Goal: Information Seeking & Learning: Compare options

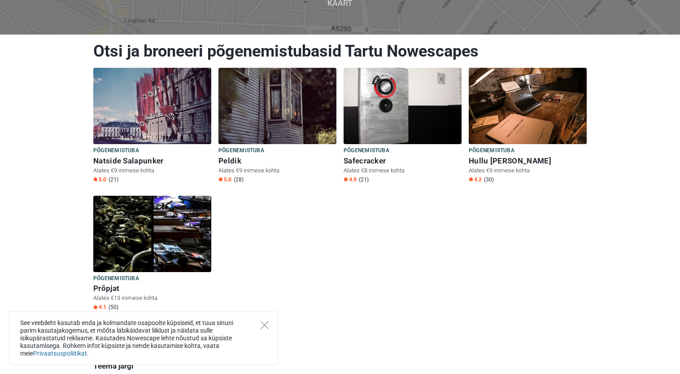
scroll to position [82, 0]
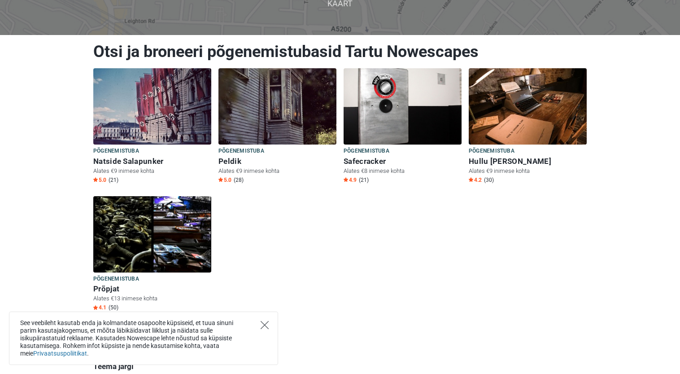
click at [262, 324] on icon "Close" at bounding box center [265, 325] width 8 height 8
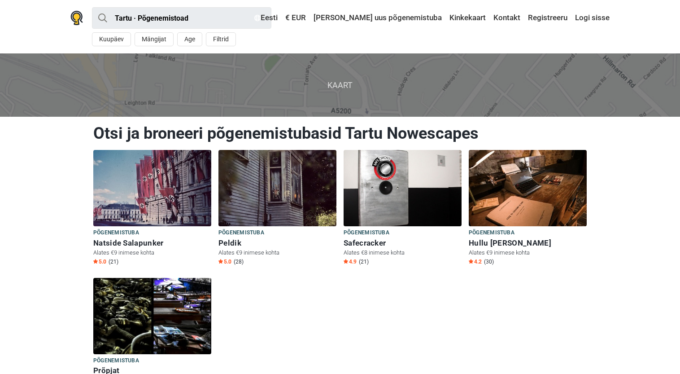
scroll to position [0, 0]
click at [152, 244] on h6 "Natside Salapunker" at bounding box center [152, 242] width 118 height 9
click at [235, 244] on h6 "Peldik" at bounding box center [277, 242] width 118 height 9
click at [379, 243] on h6 "Safecracker" at bounding box center [403, 242] width 118 height 9
click at [503, 243] on h6 "Hullu Kelder" at bounding box center [528, 242] width 118 height 9
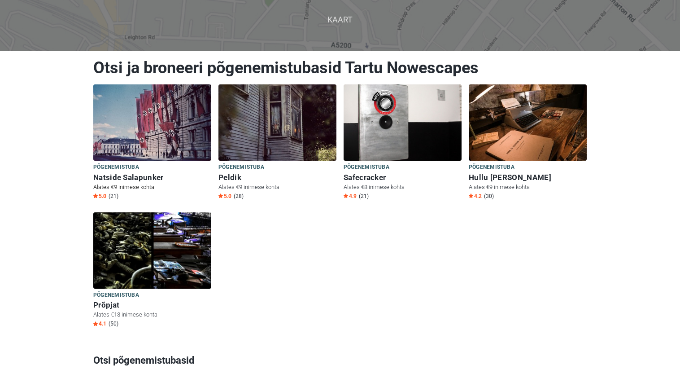
scroll to position [65, 0]
click at [113, 307] on h6 "Prõpjat" at bounding box center [152, 304] width 118 height 9
click at [141, 181] on h6 "Natside Salapunker" at bounding box center [152, 177] width 118 height 9
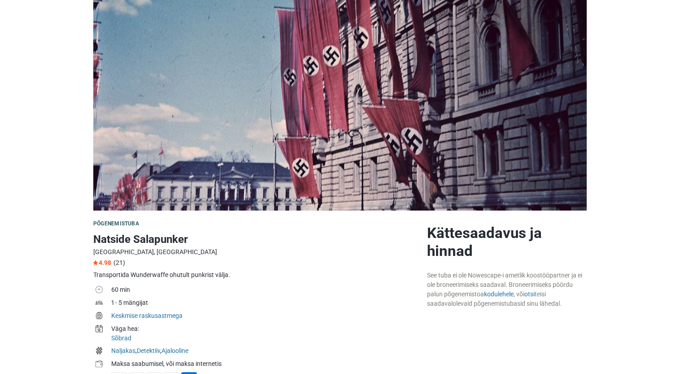
scroll to position [63, 0]
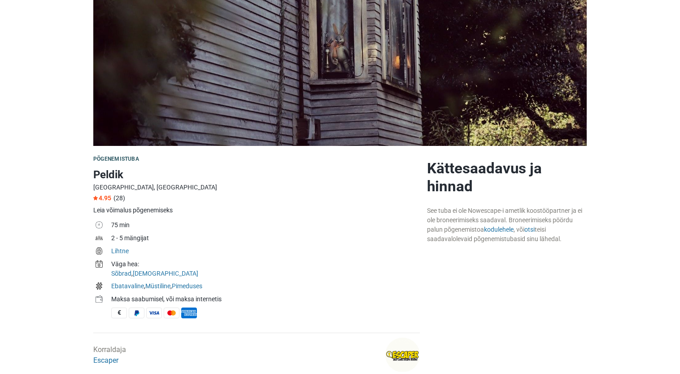
scroll to position [127, 0]
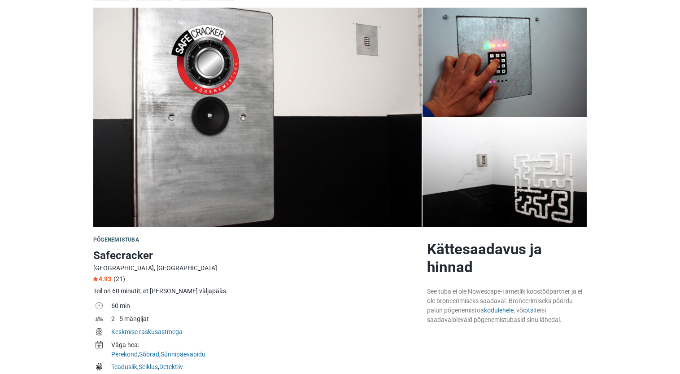
scroll to position [42, 0]
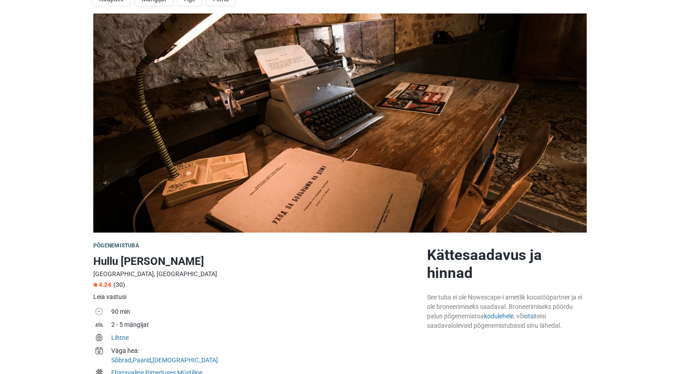
scroll to position [48, 0]
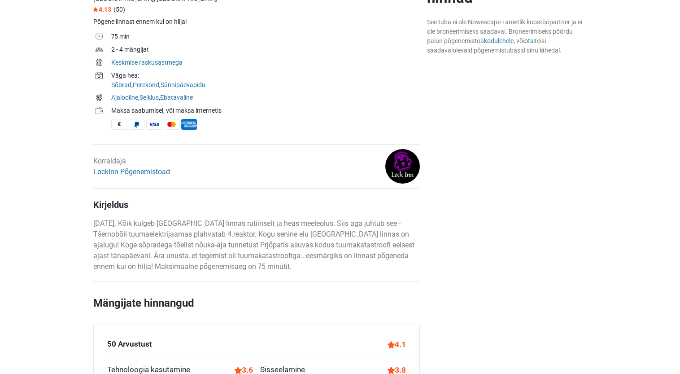
scroll to position [316, 0]
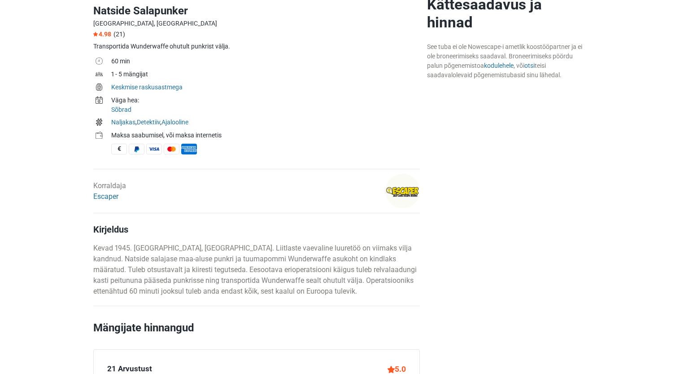
scroll to position [293, 0]
